Goal: Task Accomplishment & Management: Manage account settings

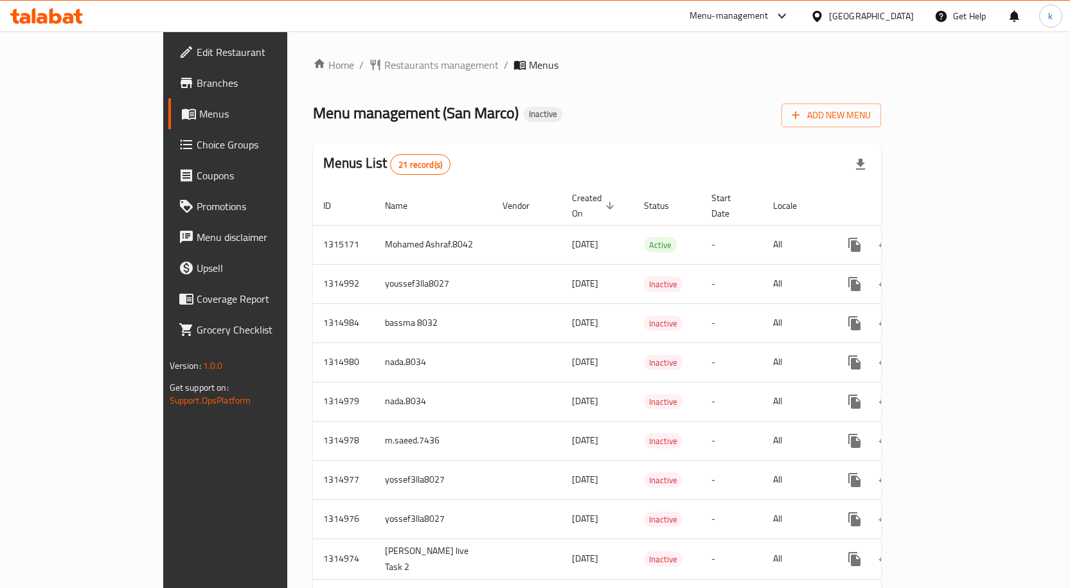
drag, startPoint x: 0, startPoint y: 0, endPoint x: 585, endPoint y: 104, distance: 593.8
click at [585, 104] on div "Menu management ( San Marco ) Inactive Add New Menu" at bounding box center [597, 112] width 569 height 29
click at [881, 124] on button "Add New Menu" at bounding box center [831, 115] width 100 height 24
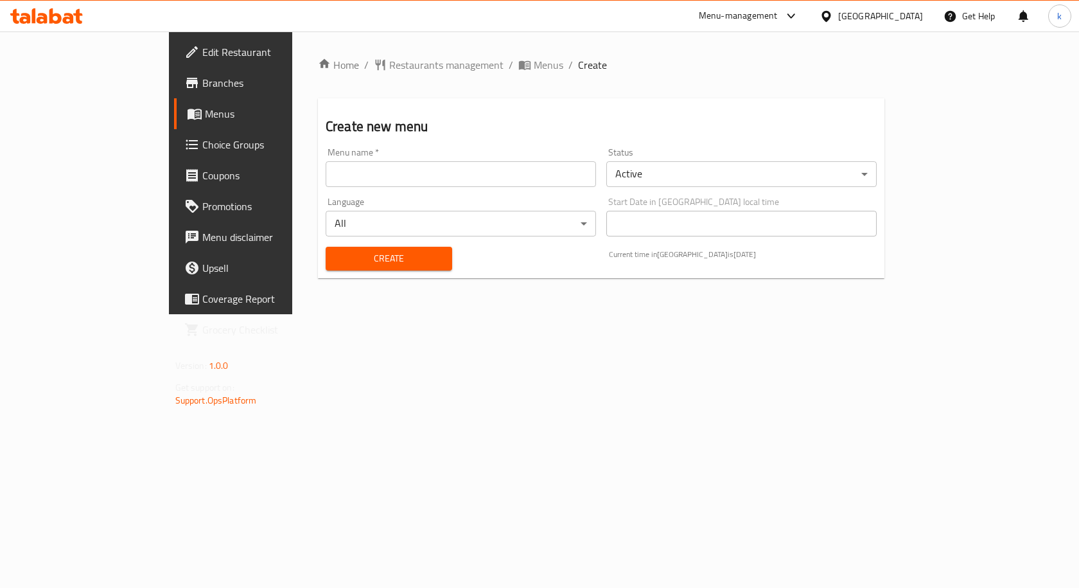
click at [433, 185] on input "text" at bounding box center [461, 174] width 270 height 26
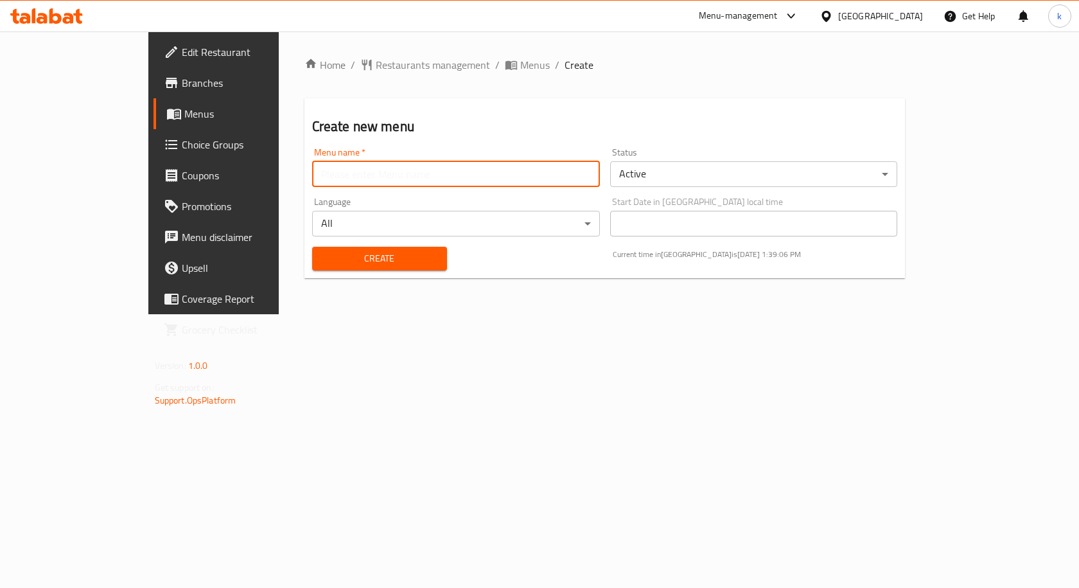
type input "kareem.8046"
click at [373, 263] on span "Create" at bounding box center [379, 259] width 114 height 16
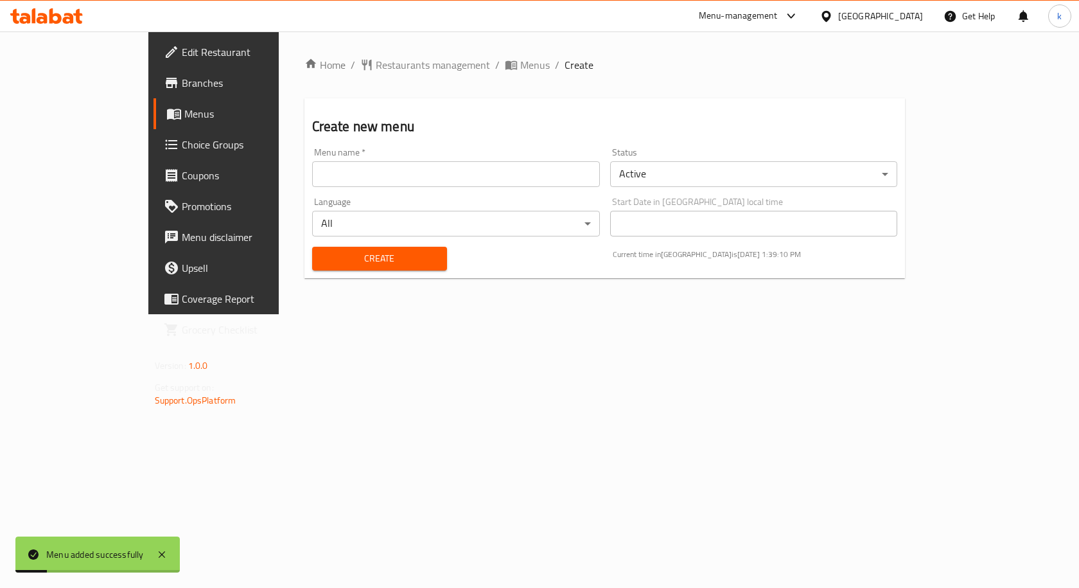
click at [184, 112] on span "Menus" at bounding box center [251, 113] width 134 height 15
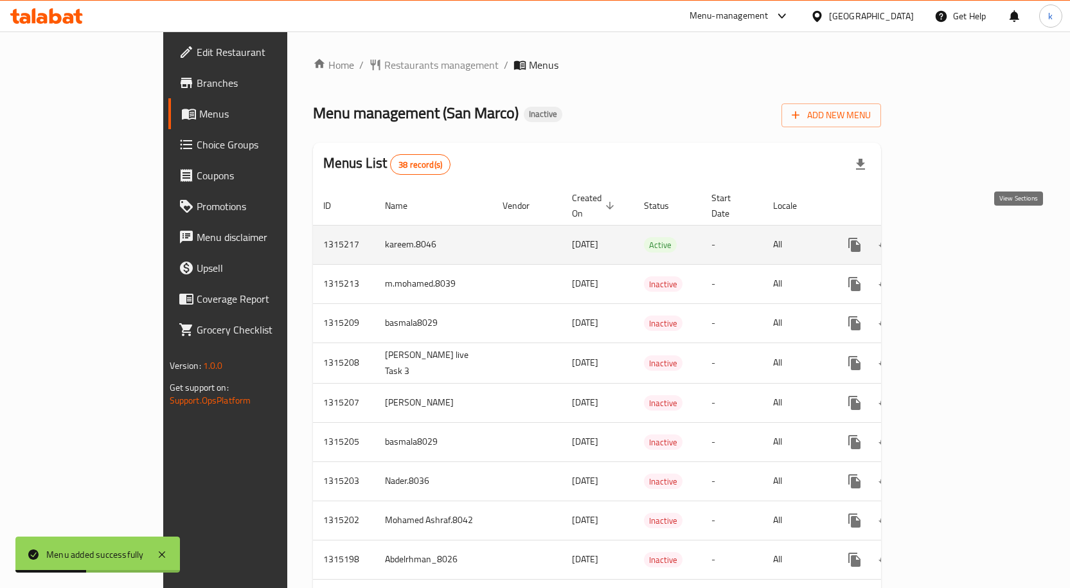
click at [962, 233] on link "enhanced table" at bounding box center [946, 244] width 31 height 31
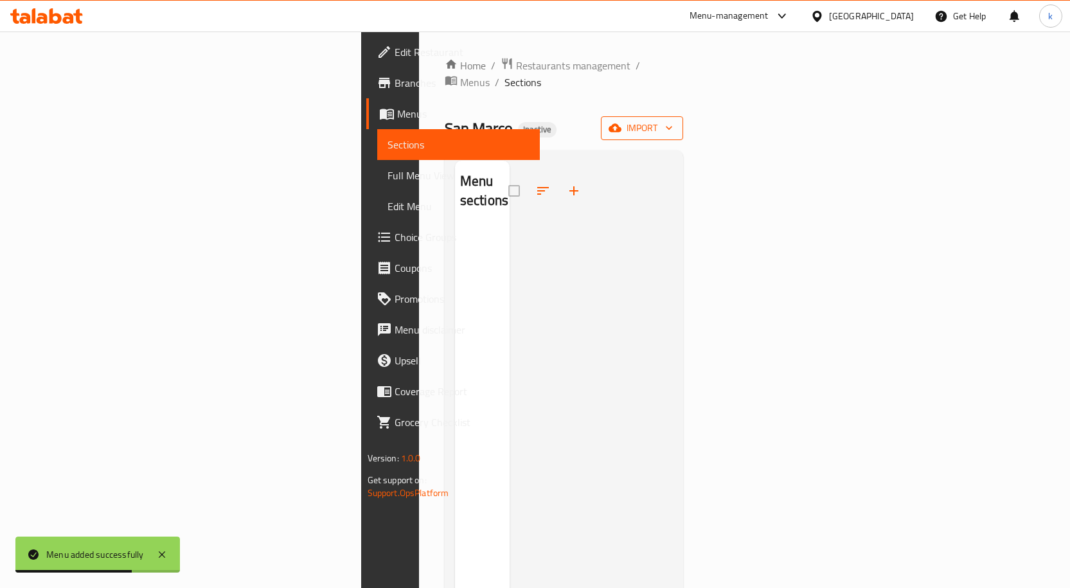
click at [673, 120] on span "import" at bounding box center [642, 128] width 62 height 16
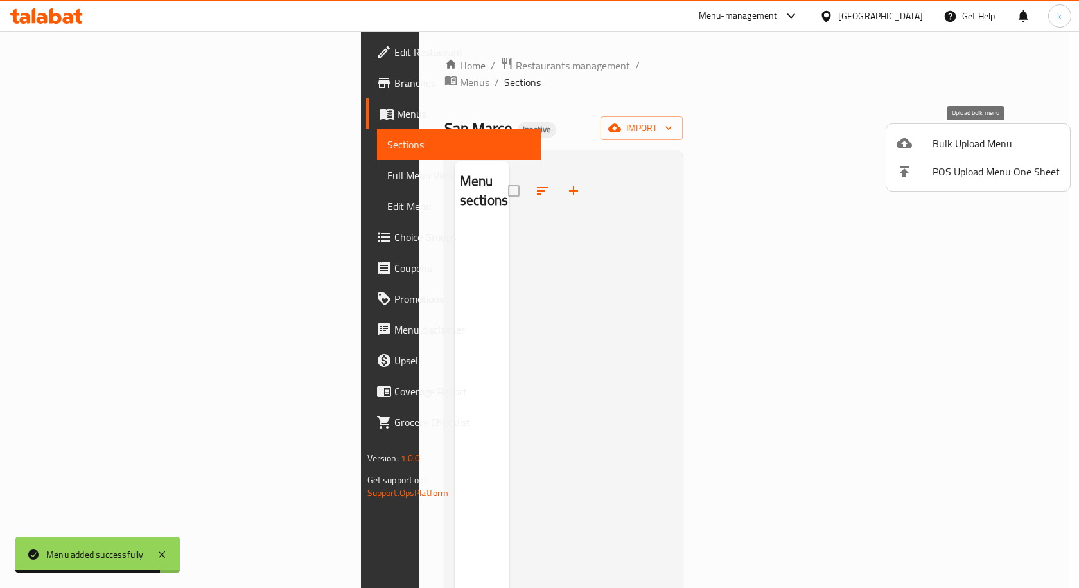
click at [991, 146] on span "Bulk Upload Menu" at bounding box center [996, 143] width 127 height 15
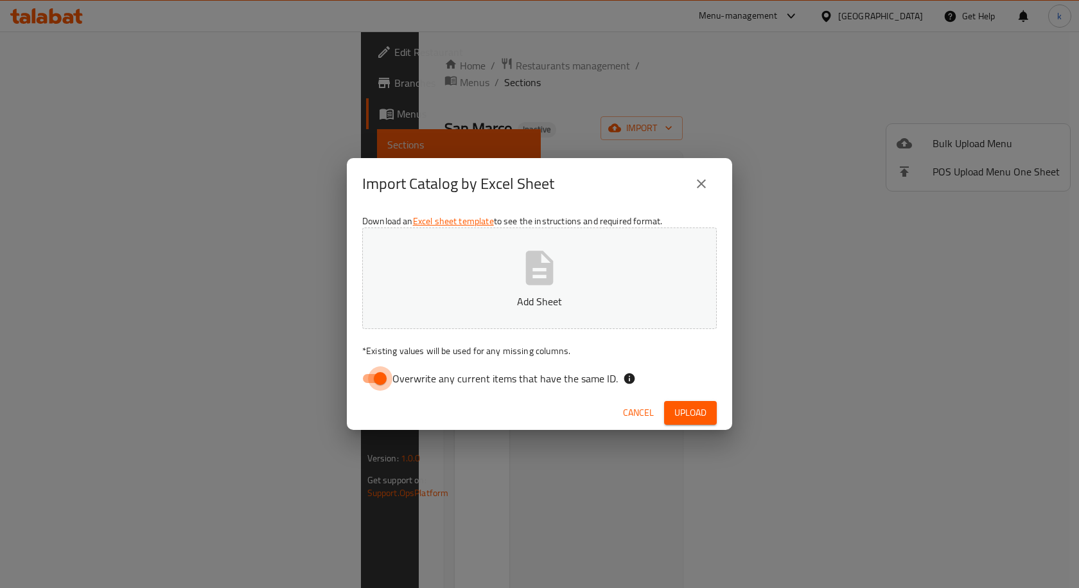
click at [376, 381] on input "Overwrite any current items that have the same ID." at bounding box center [380, 378] width 73 height 24
checkbox input "false"
click at [473, 286] on button "Add Sheet" at bounding box center [539, 277] width 355 height 101
click at [700, 418] on span "Upload" at bounding box center [691, 413] width 32 height 16
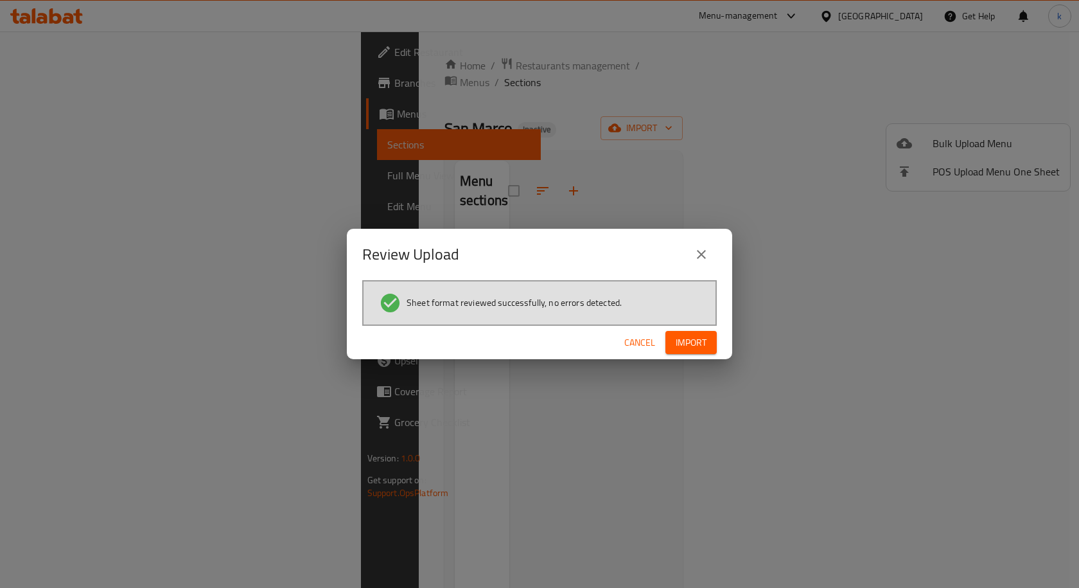
click at [682, 342] on span "Import" at bounding box center [691, 343] width 31 height 16
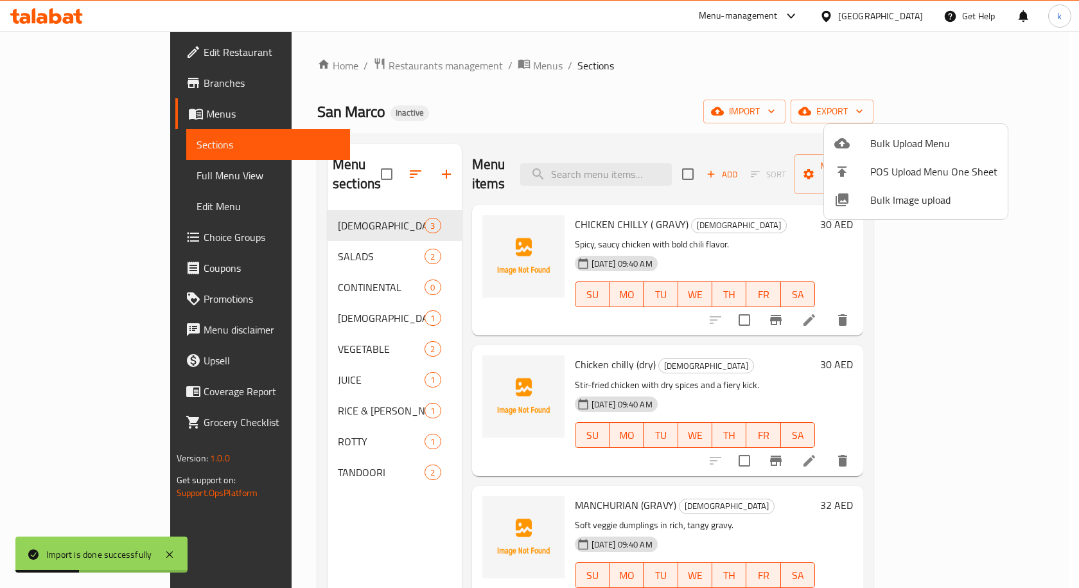
click at [110, 179] on div at bounding box center [539, 294] width 1079 height 588
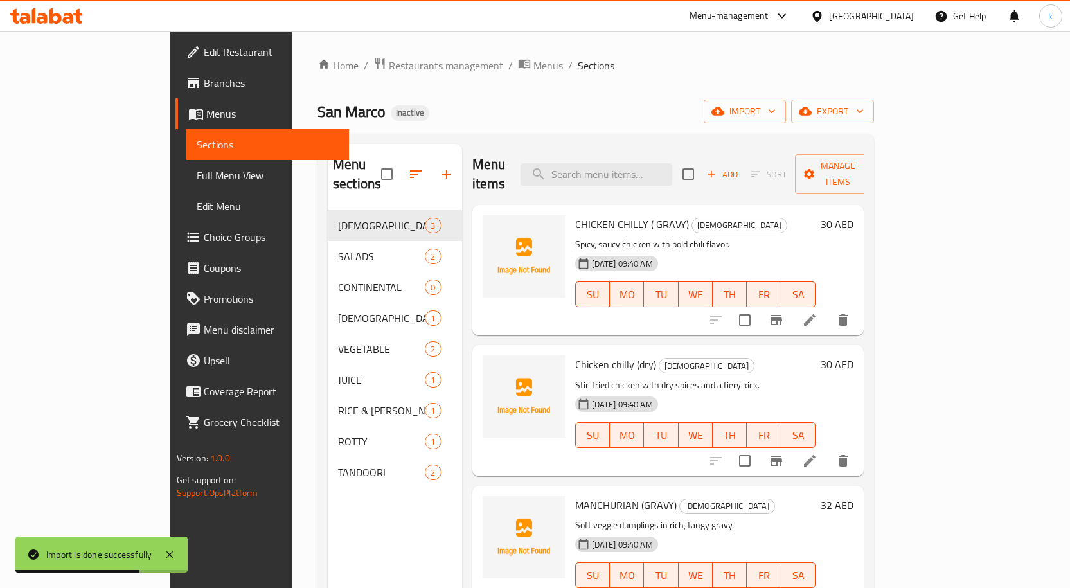
click at [197, 179] on span "Full Menu View" at bounding box center [268, 175] width 142 height 15
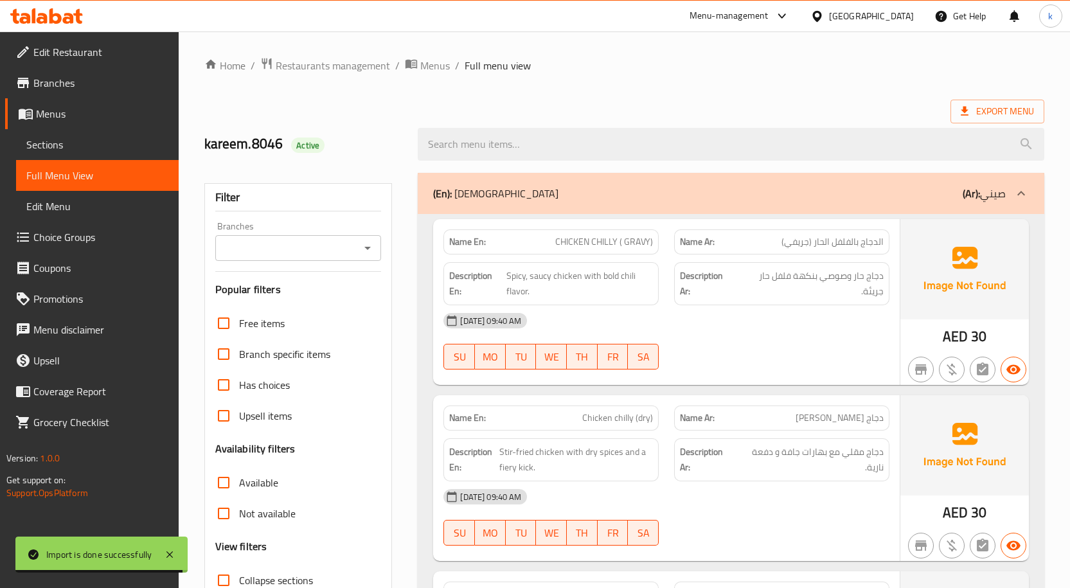
scroll to position [257, 0]
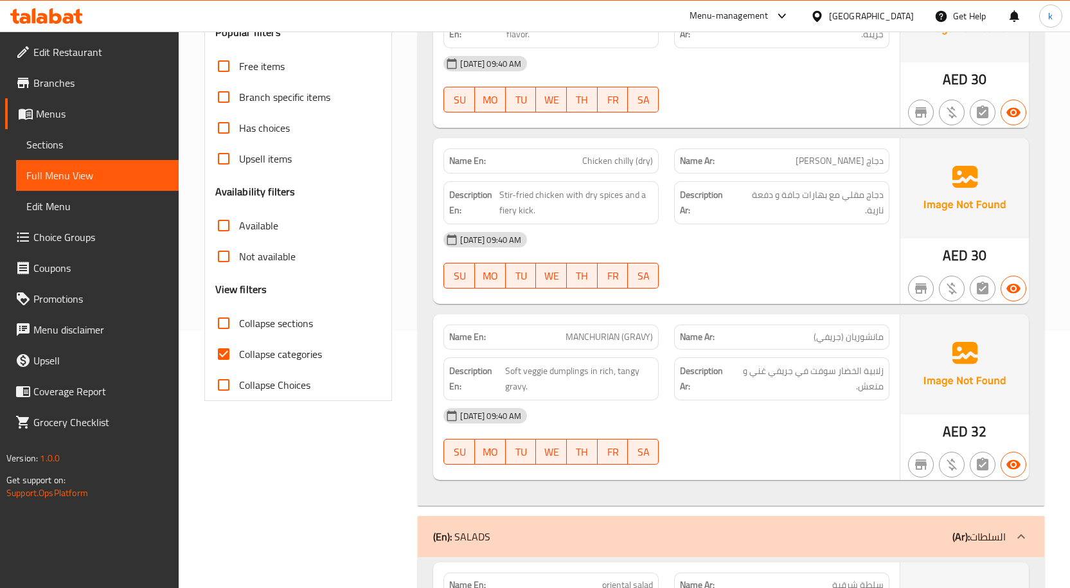
click at [234, 356] on input "Collapse categories" at bounding box center [223, 354] width 31 height 31
click at [262, 356] on span "Collapse categories" at bounding box center [280, 353] width 83 height 15
click at [239, 356] on input "Collapse categories" at bounding box center [223, 354] width 31 height 31
click at [262, 356] on span "Collapse categories" at bounding box center [280, 353] width 83 height 15
click at [239, 356] on input "Collapse categories" at bounding box center [223, 354] width 31 height 31
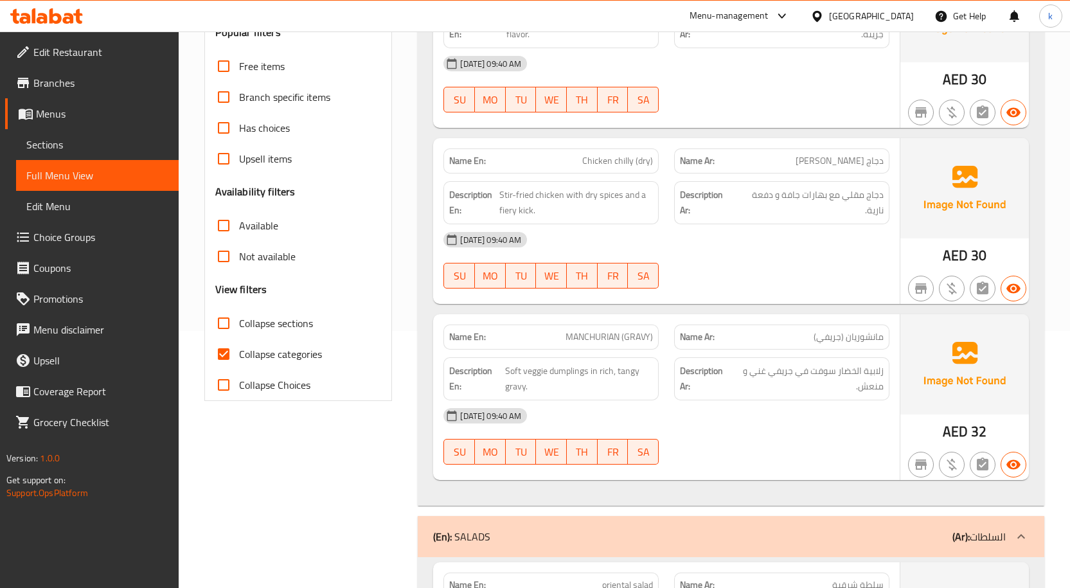
checkbox input "false"
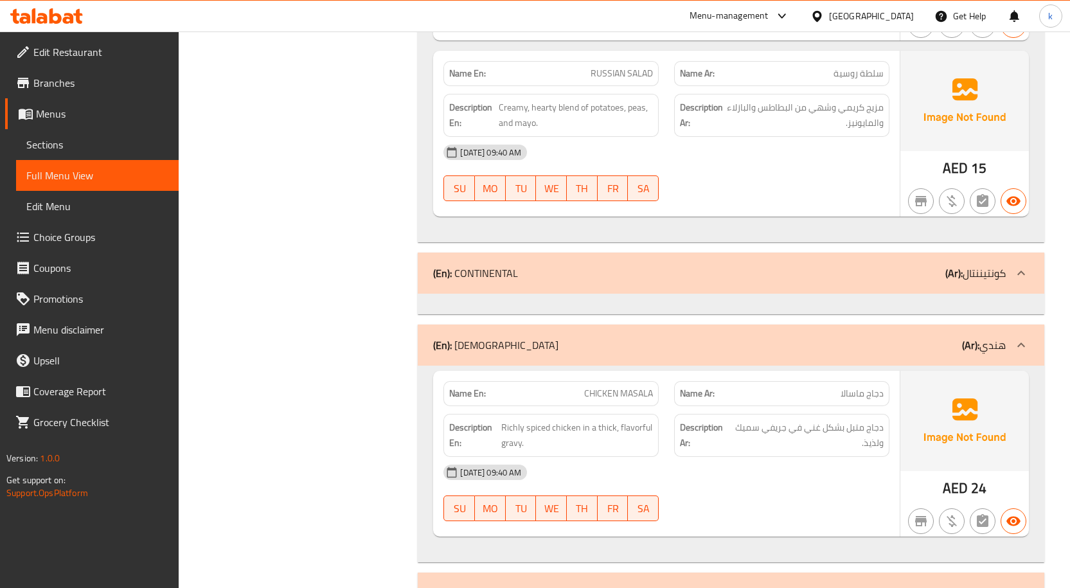
scroll to position [964, 0]
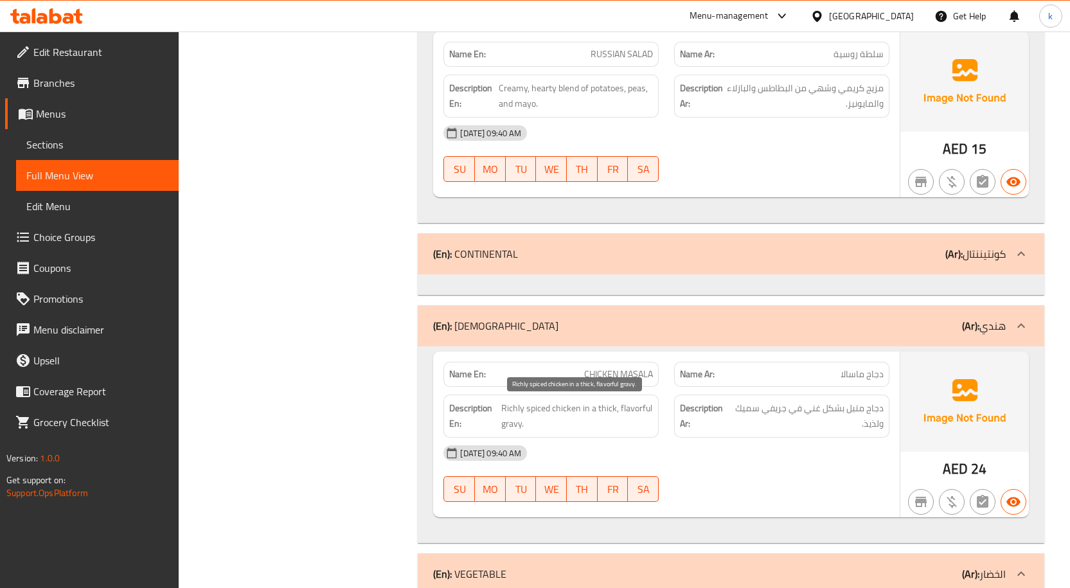
click at [636, 407] on span "Richly spiced chicken in a thick, flavorful gravy." at bounding box center [577, 415] width 152 height 31
copy span "flavorful"
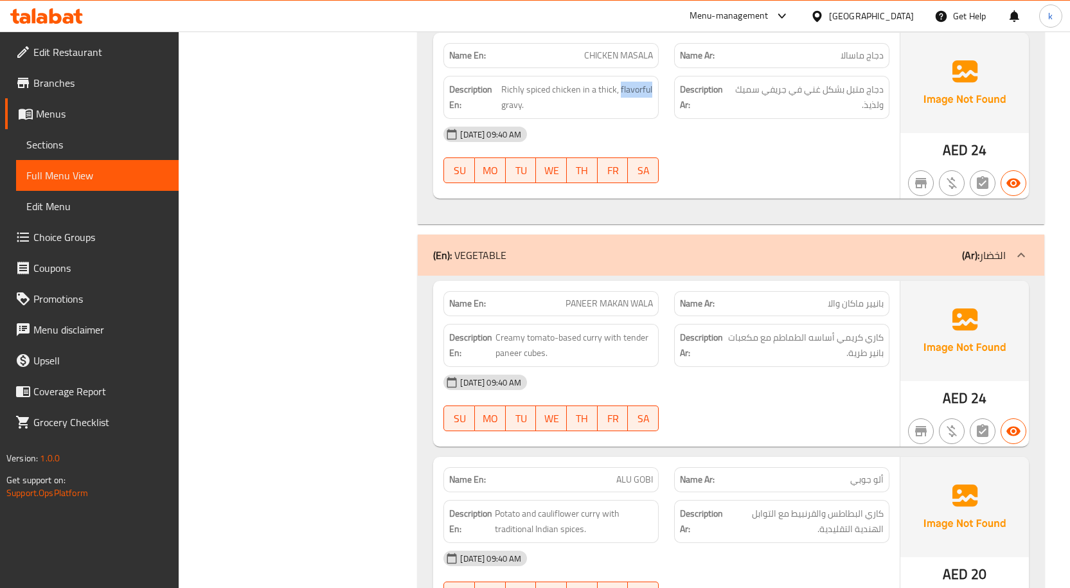
scroll to position [1285, 0]
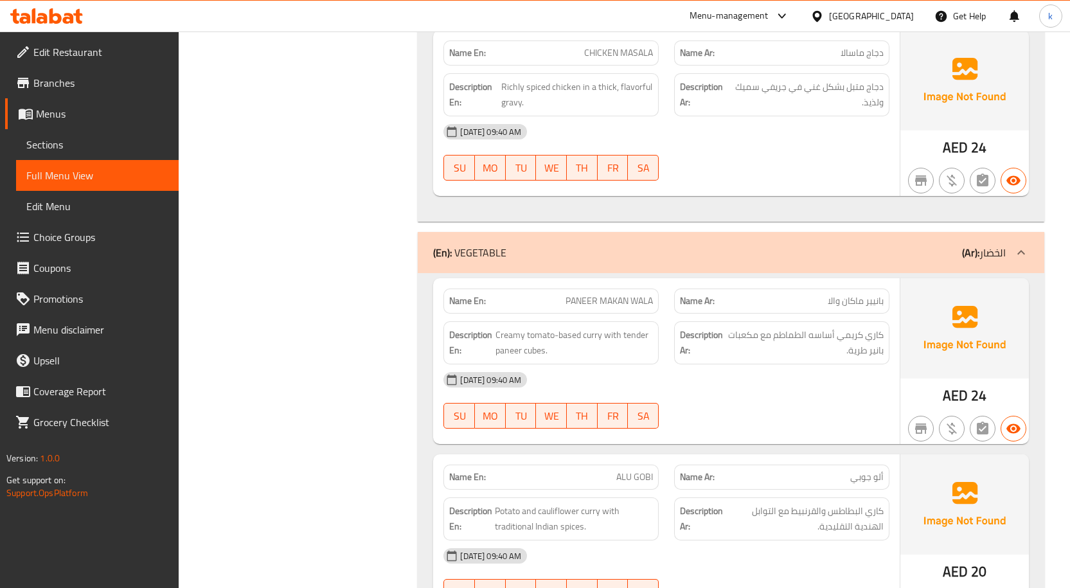
click at [741, 388] on div "[DATE] 09:40 AM" at bounding box center [666, 379] width 461 height 31
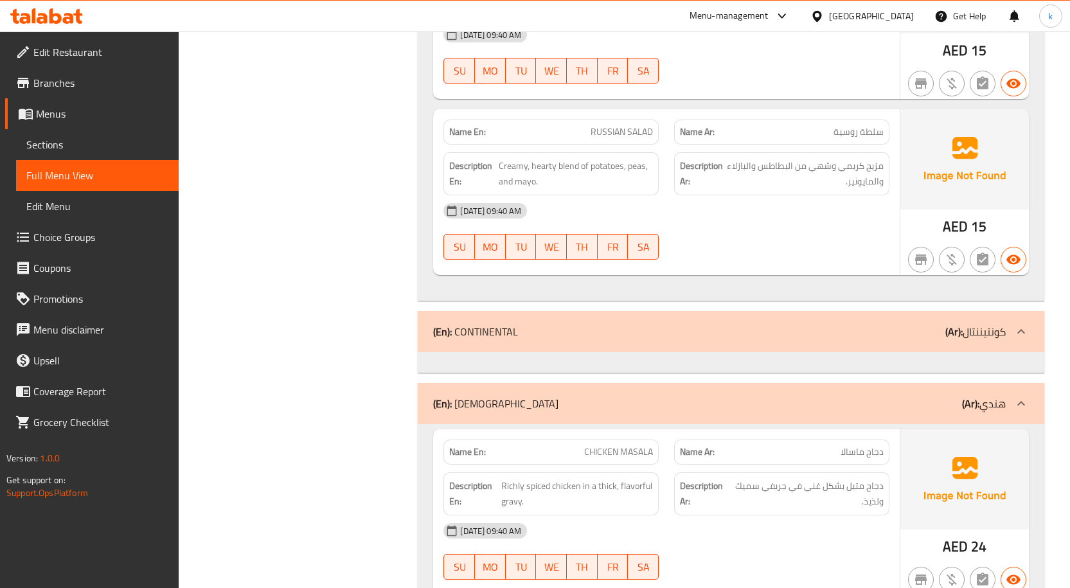
scroll to position [802, 0]
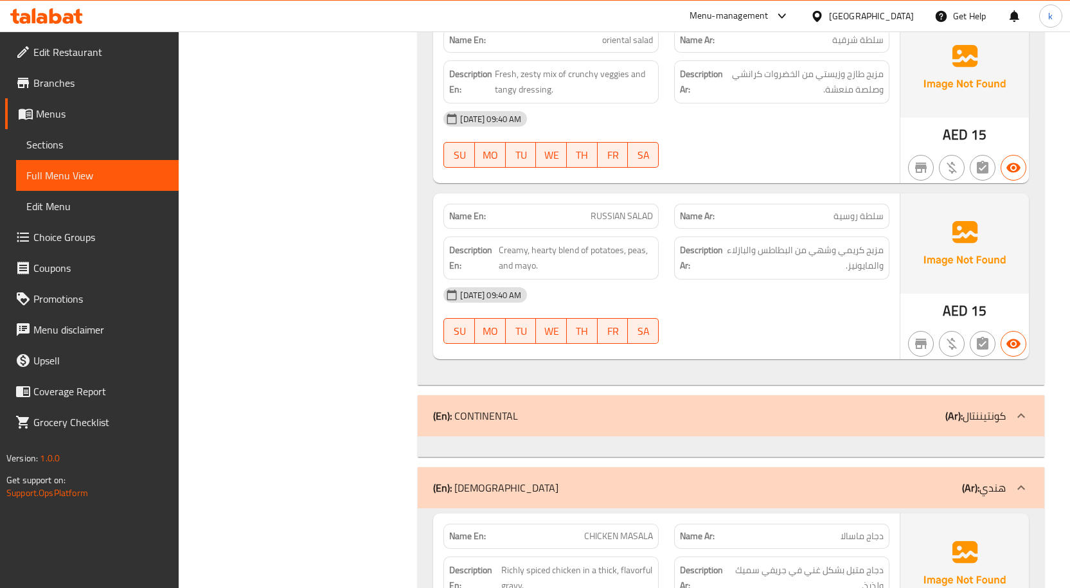
click at [768, 428] on div "(En): CONTINENTAL (Ar): كونتيننتال" at bounding box center [731, 415] width 626 height 41
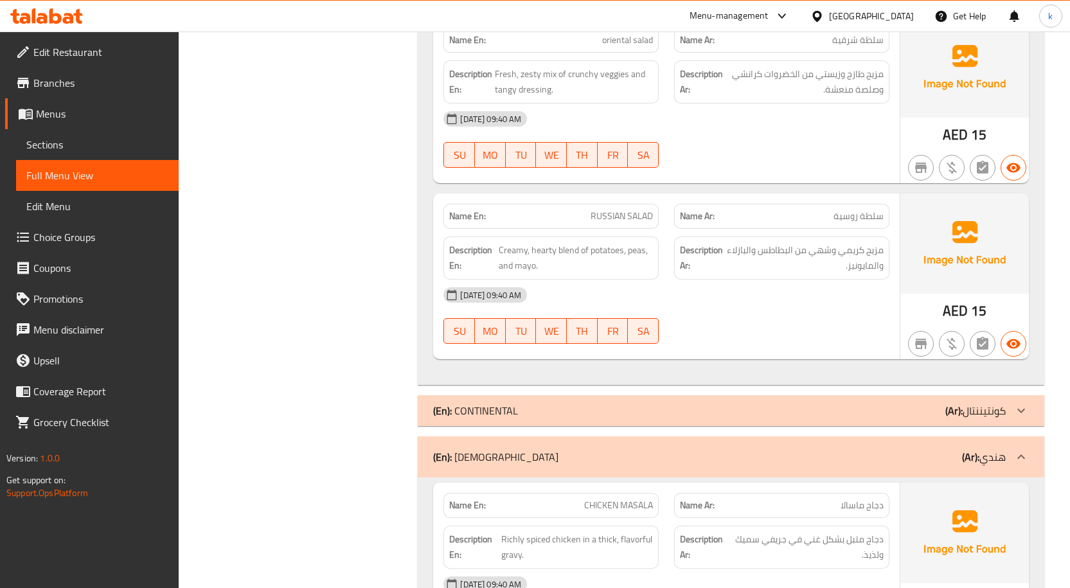
click at [928, 413] on div "(En): CONTINENTAL (Ar): كونتيننتال" at bounding box center [719, 410] width 572 height 15
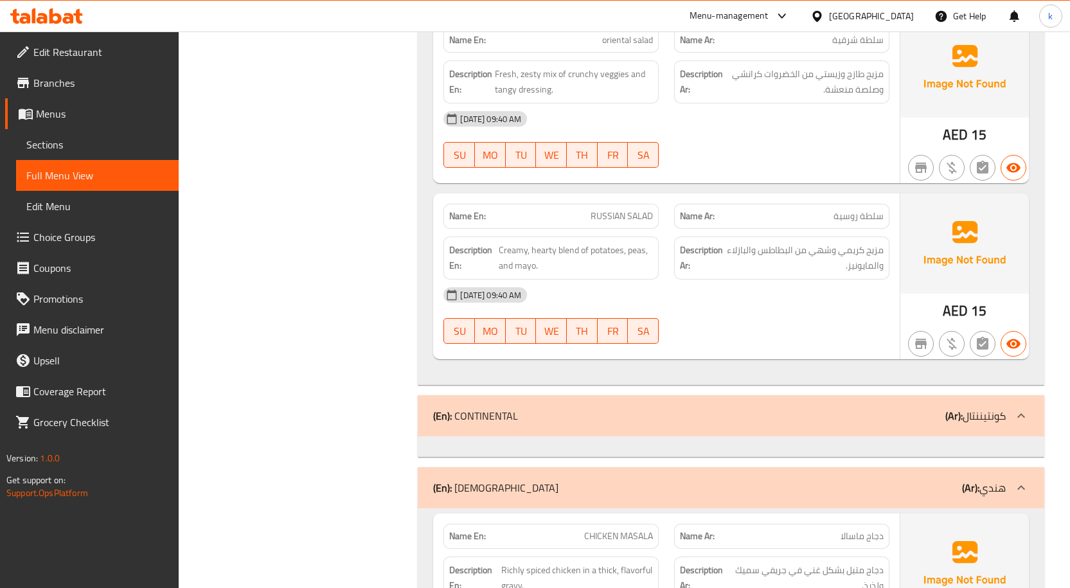
click at [928, 413] on div "(En): CONTINENTAL (Ar): كونتيننتال" at bounding box center [719, 415] width 572 height 15
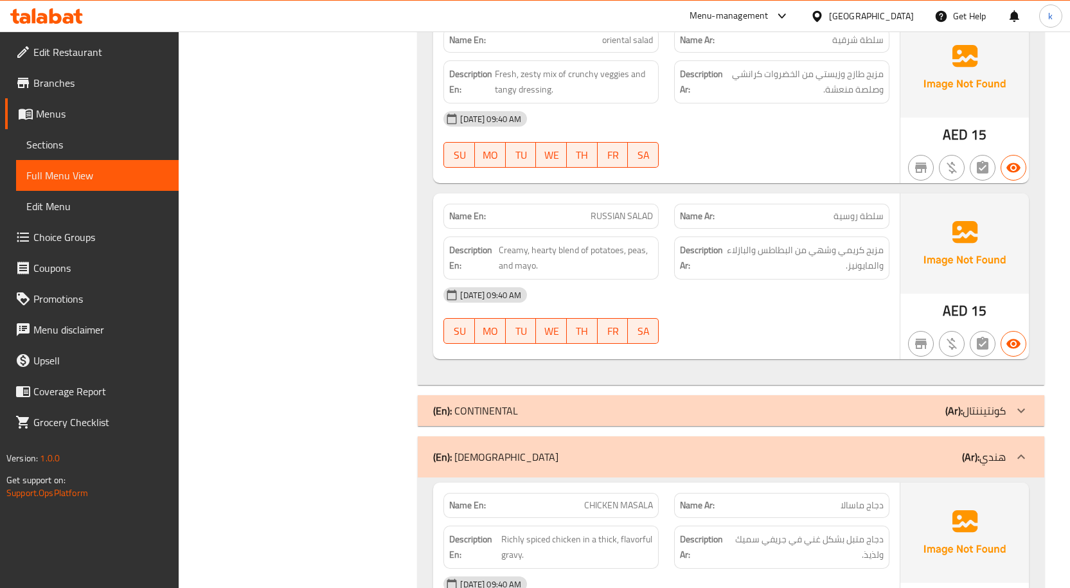
click at [928, 413] on div "(En): CONTINENTAL (Ar): كونتيننتال" at bounding box center [719, 410] width 572 height 15
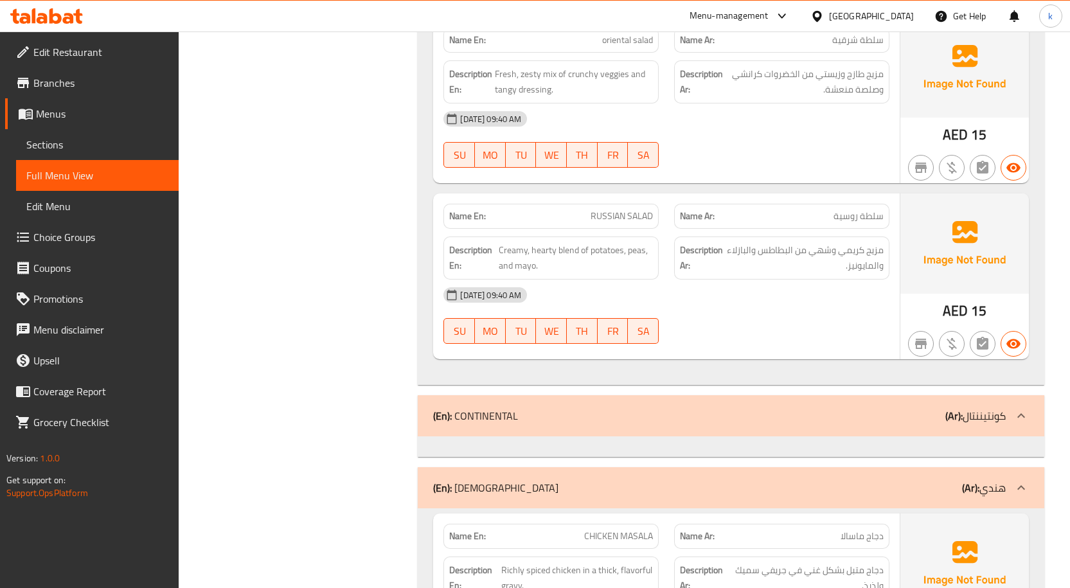
click at [626, 423] on div "(En): CONTINENTAL (Ar): كونتيننتال" at bounding box center [731, 415] width 626 height 41
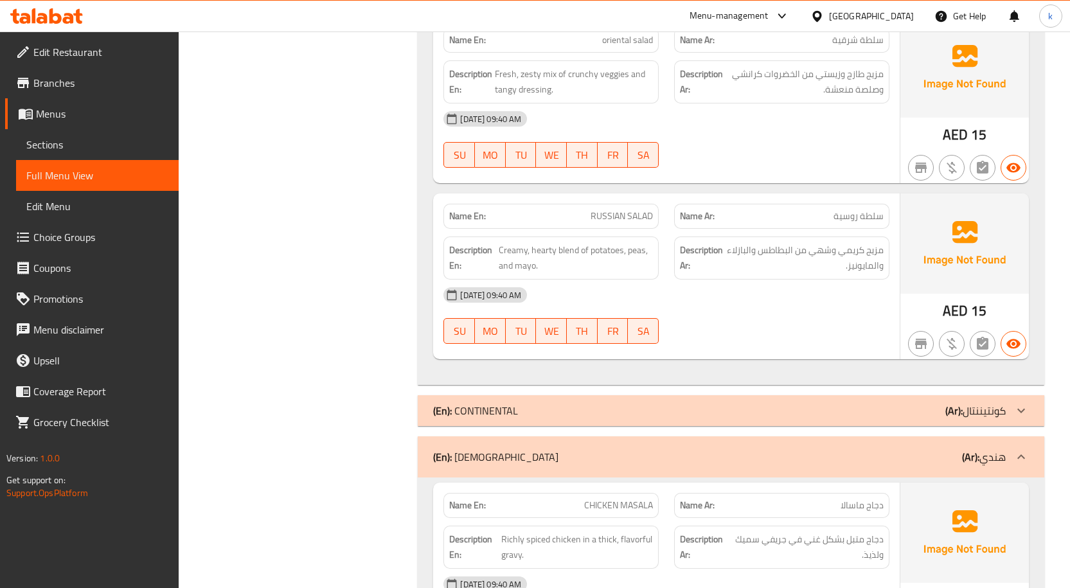
click at [860, 418] on div "(En): CONTINENTAL (Ar): كونتيننتال" at bounding box center [731, 410] width 626 height 31
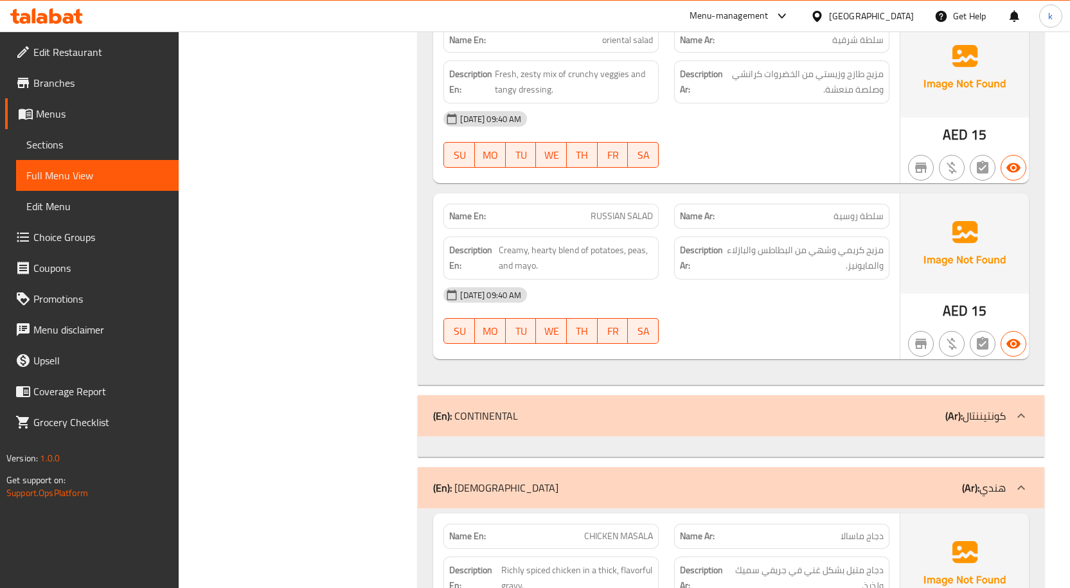
click at [37, 137] on span "Sections" at bounding box center [97, 144] width 142 height 15
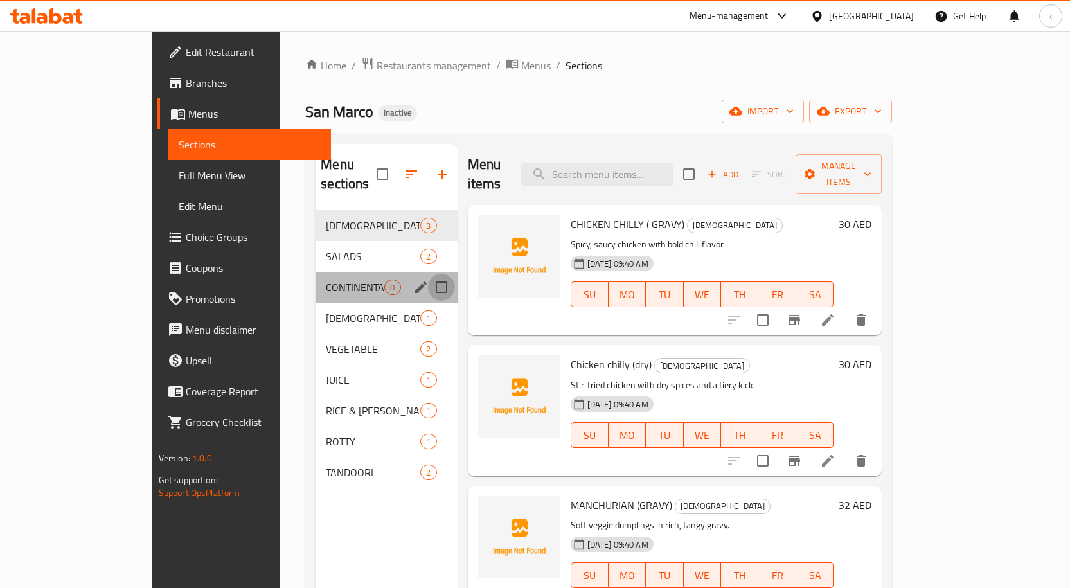
click at [428, 274] on input "Menu sections" at bounding box center [441, 287] width 27 height 27
checkbox input "true"
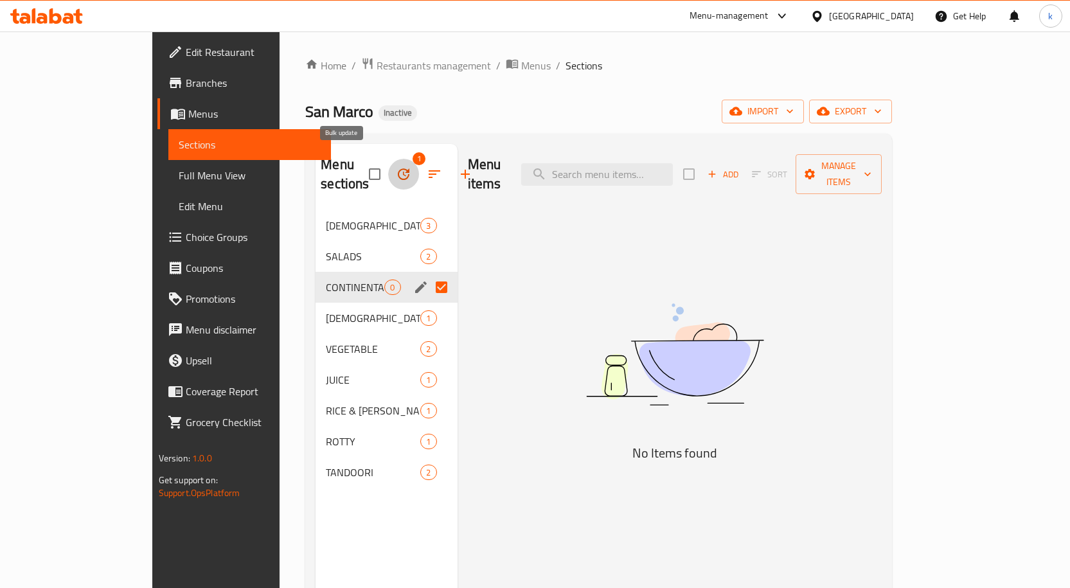
click at [398, 168] on icon "button" at bounding box center [404, 174] width 12 height 12
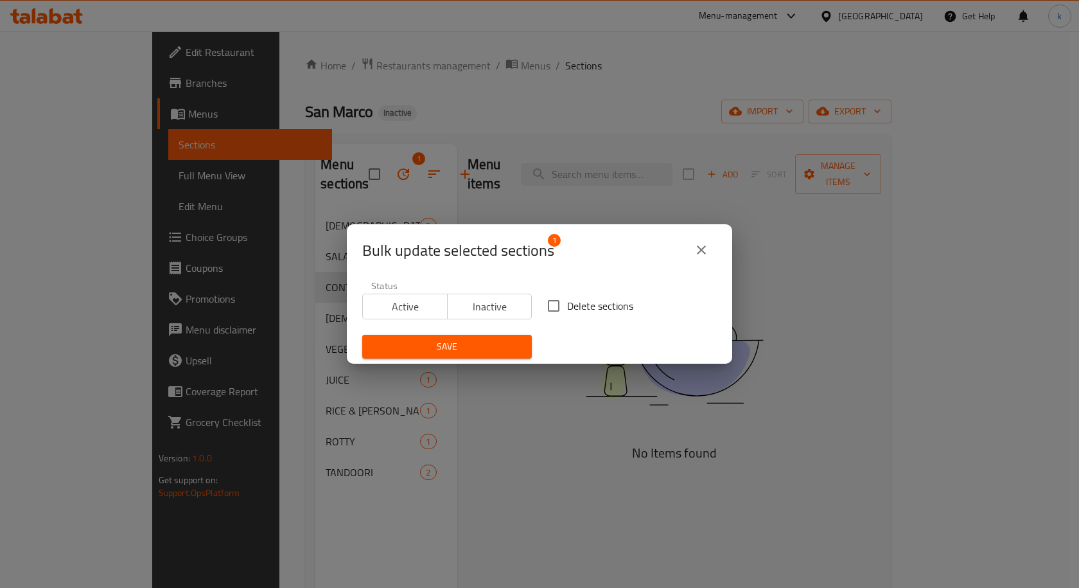
click at [550, 306] on input "Delete sections" at bounding box center [553, 305] width 27 height 27
checkbox input "true"
click at [470, 348] on span "Save" at bounding box center [447, 347] width 149 height 16
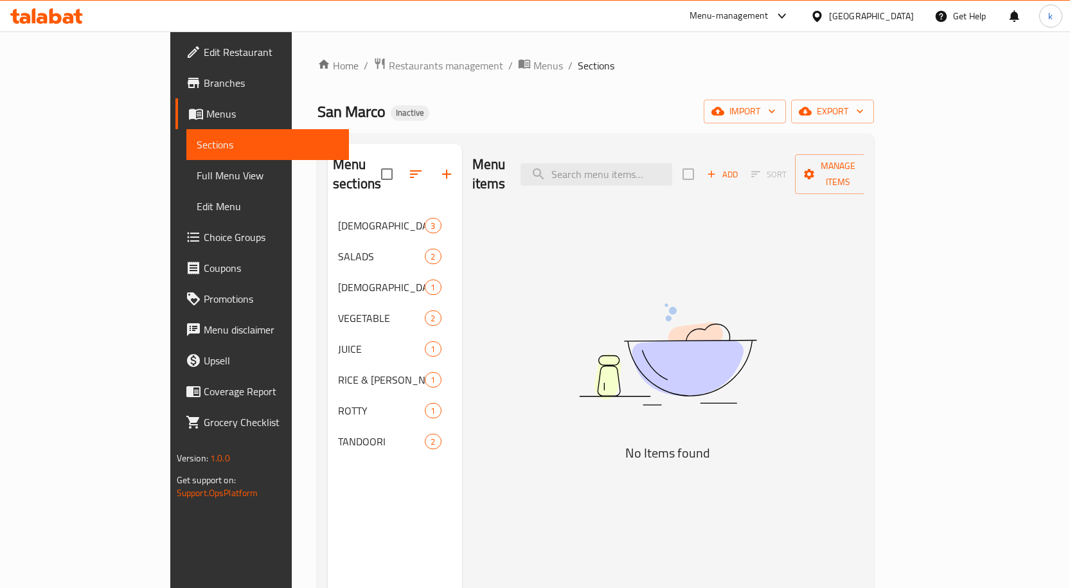
click at [197, 173] on span "Full Menu View" at bounding box center [268, 175] width 142 height 15
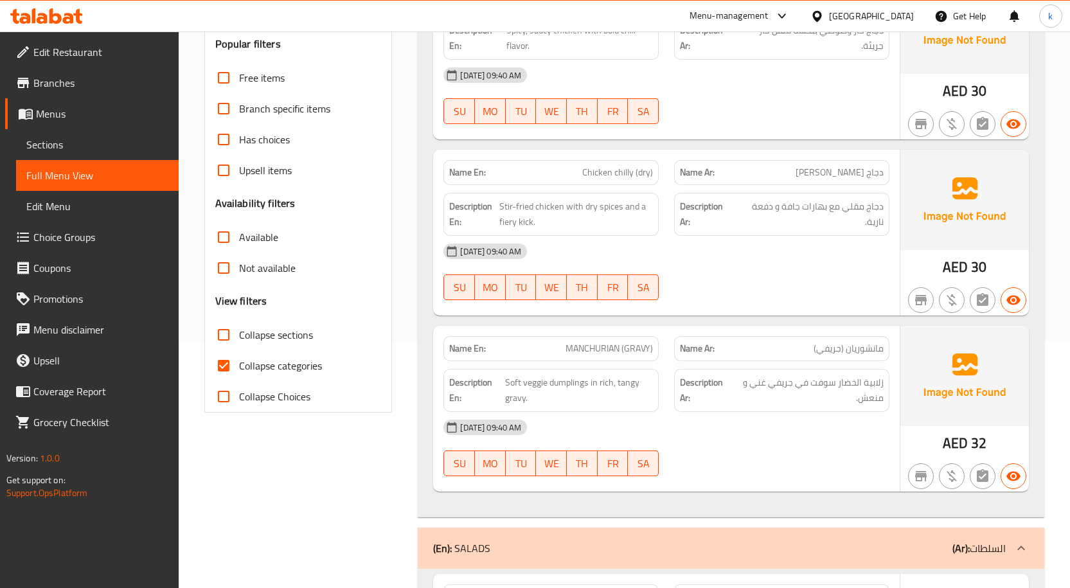
scroll to position [321, 0]
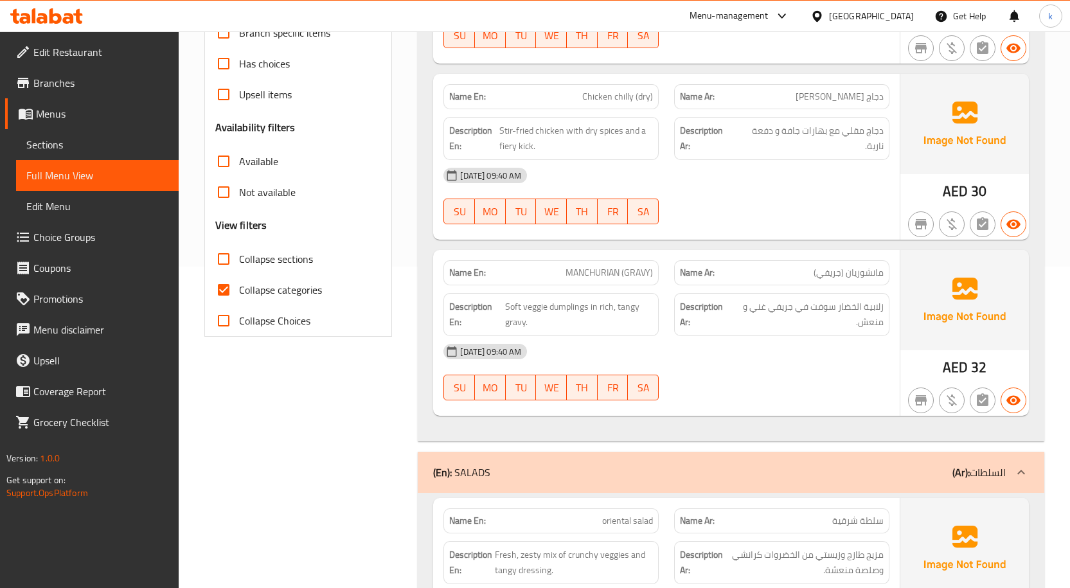
click at [227, 296] on input "Collapse categories" at bounding box center [223, 289] width 31 height 31
checkbox input "false"
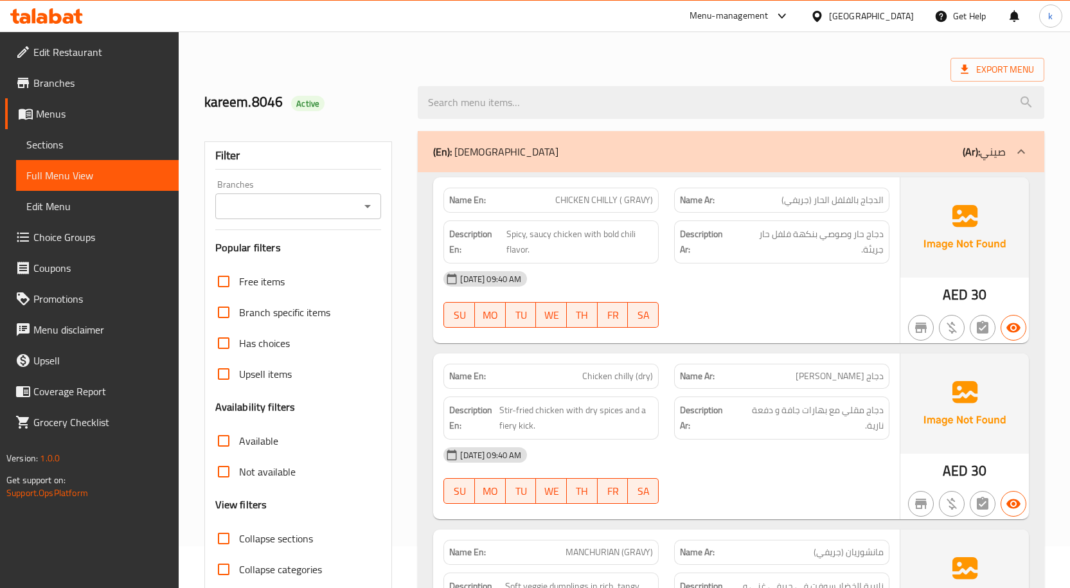
scroll to position [0, 0]
